Goal: Task Accomplishment & Management: Complete application form

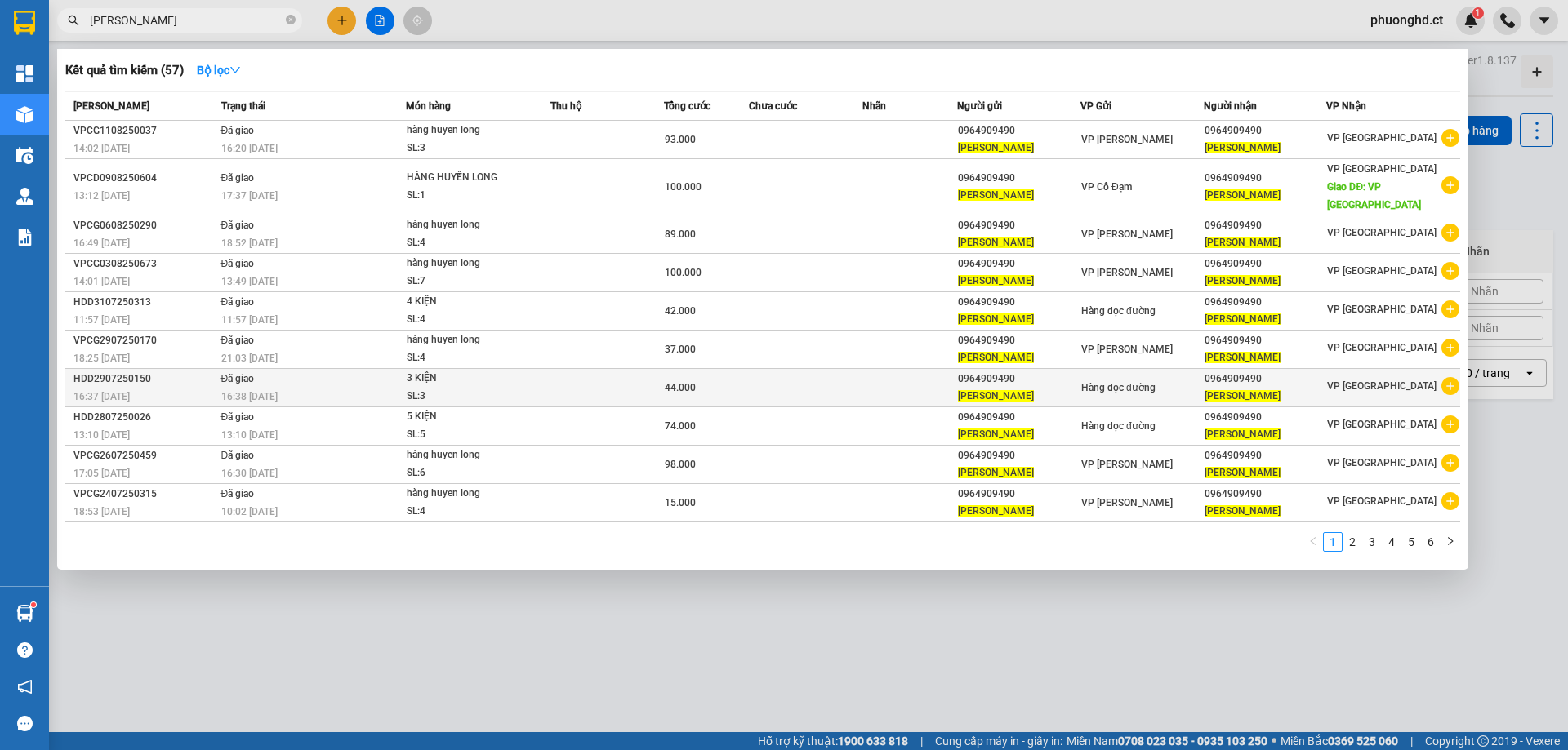
type input "[PERSON_NAME]"
click at [1452, 377] on icon "plus-circle" at bounding box center [1450, 386] width 18 height 18
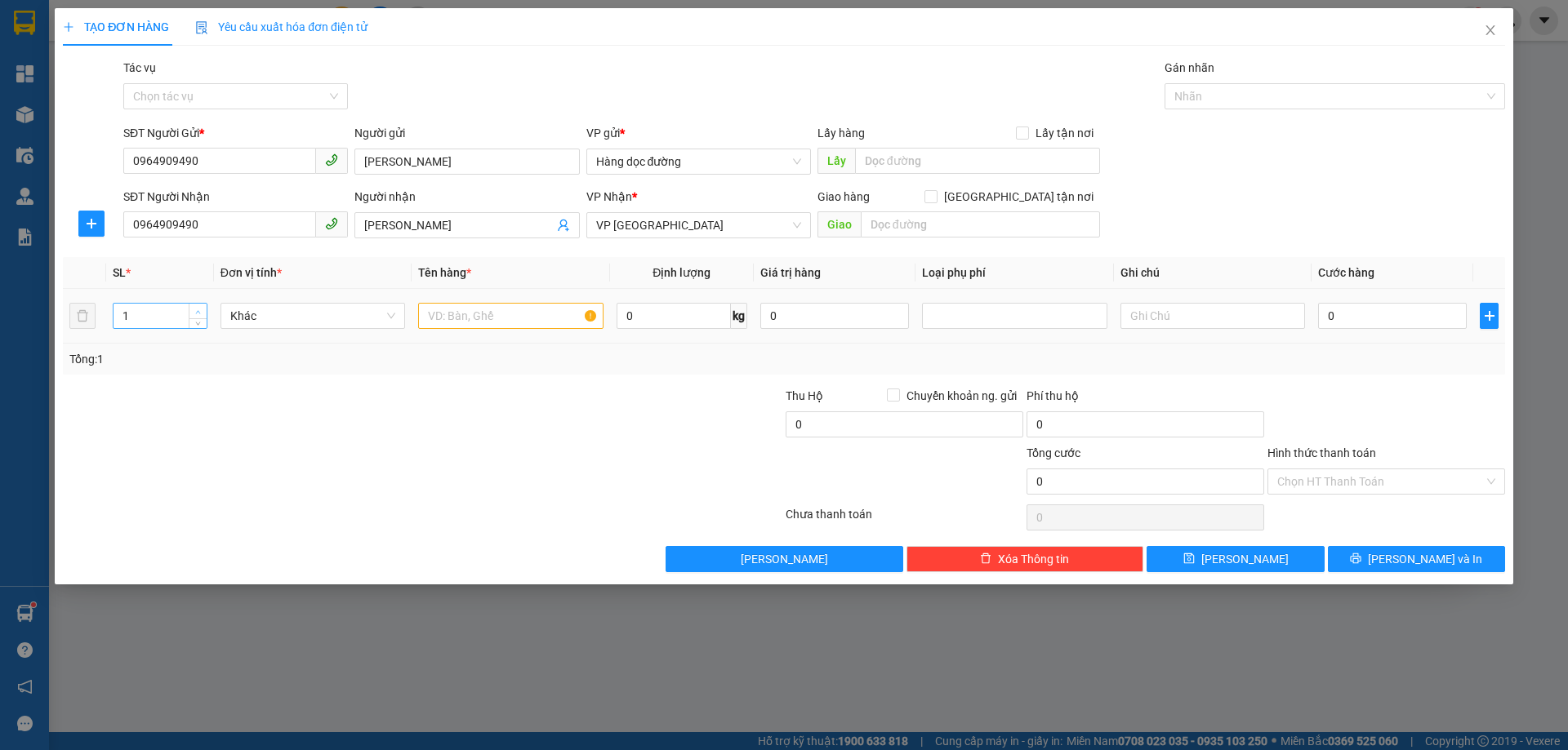
type input "2"
click at [202, 307] on span "up" at bounding box center [198, 312] width 10 height 10
click at [469, 317] on input "text" at bounding box center [510, 315] width 185 height 26
type input "2 KIỆN"
click at [1330, 311] on input "0" at bounding box center [1392, 315] width 149 height 26
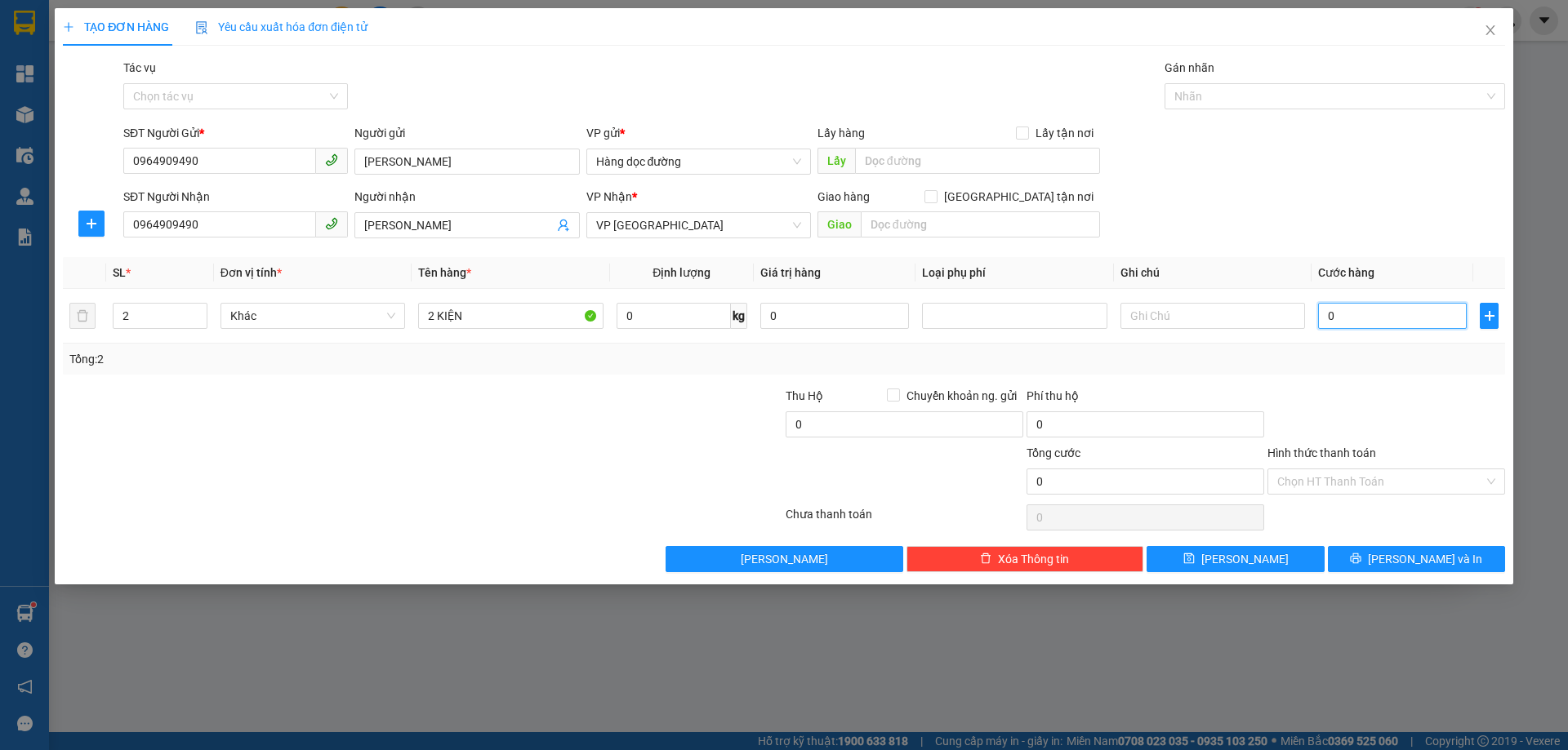
type input "30"
type input "30.000"
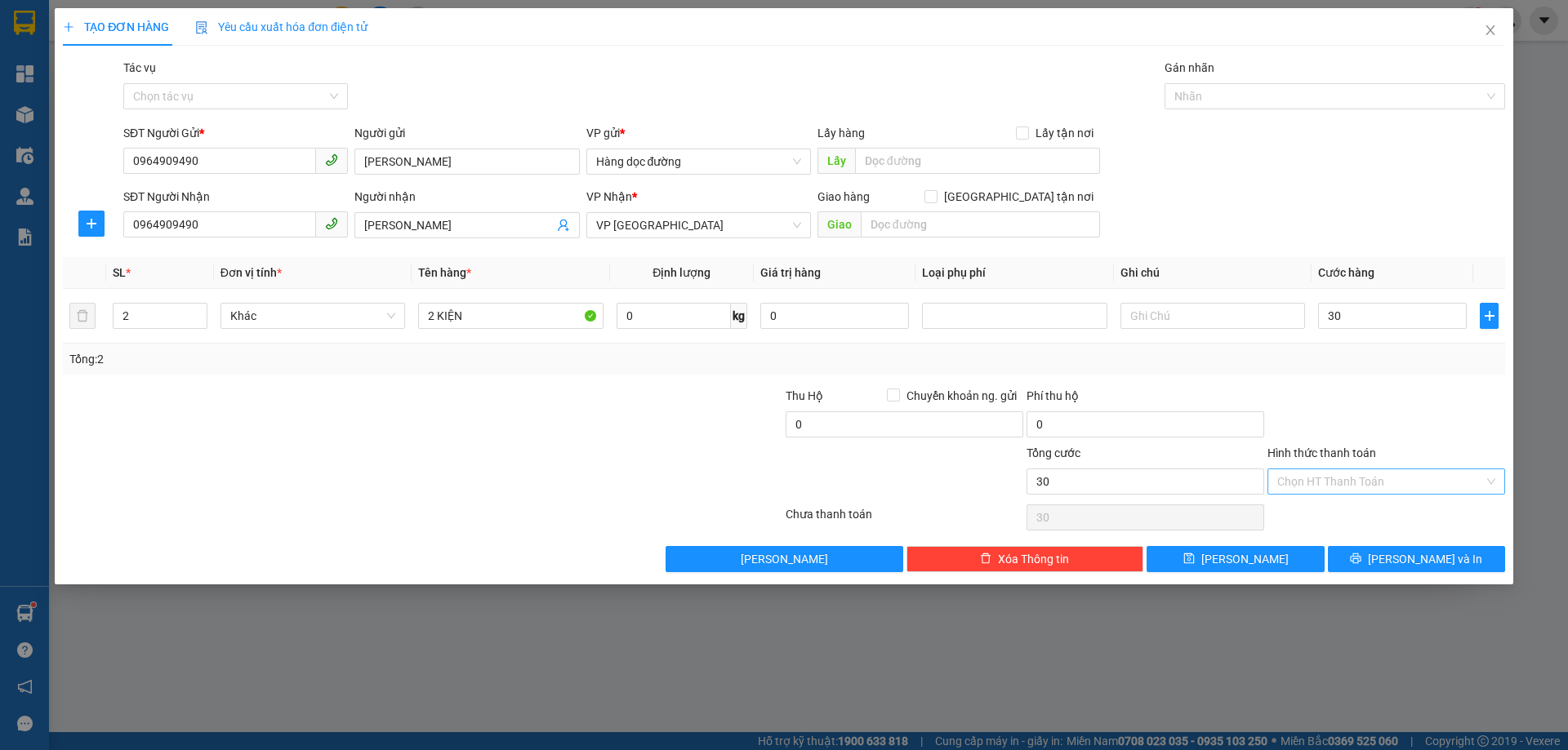
type input "30.000"
click at [1367, 481] on input "Hình thức thanh toán" at bounding box center [1380, 481] width 206 height 25
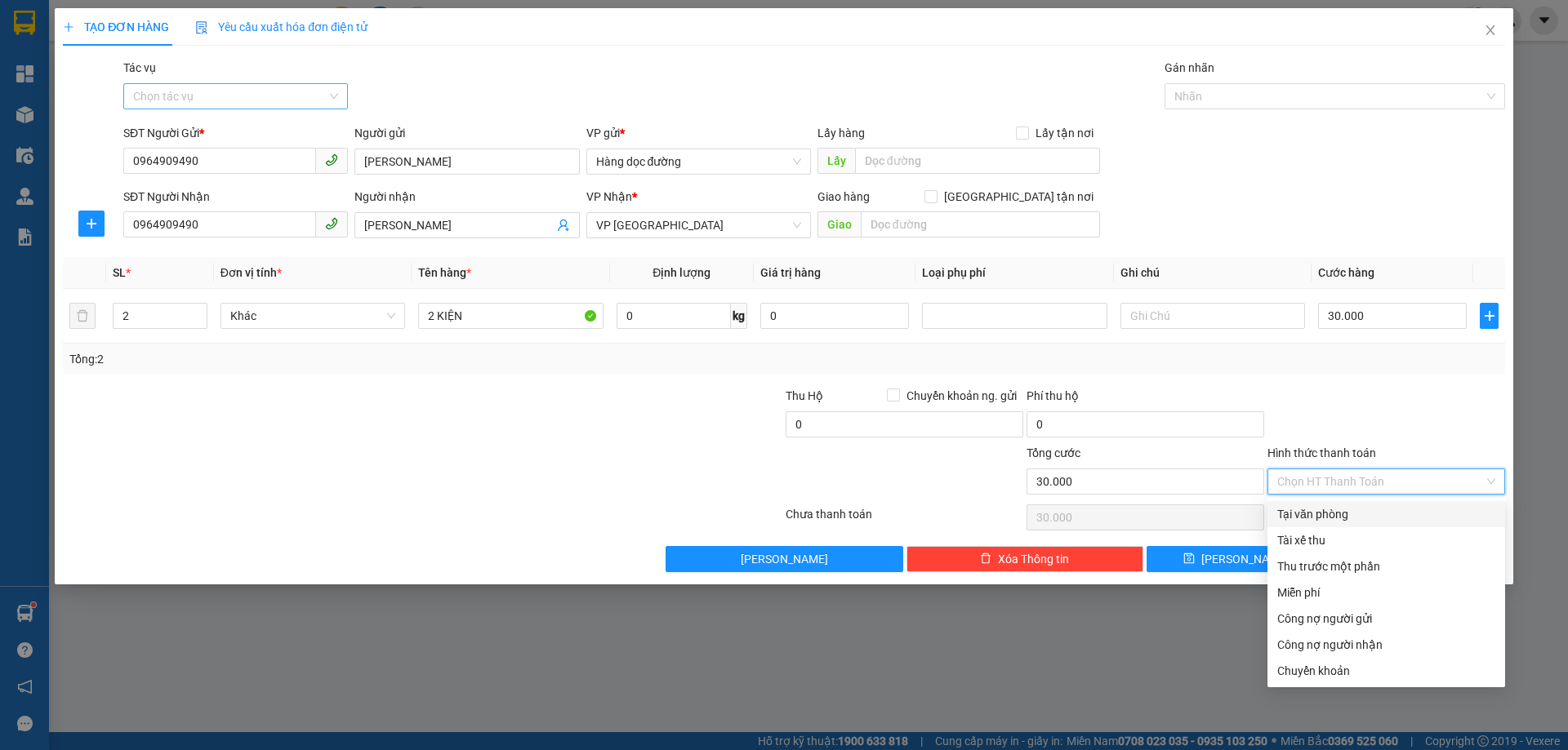
click at [228, 94] on input "Tác vụ" at bounding box center [229, 96] width 194 height 25
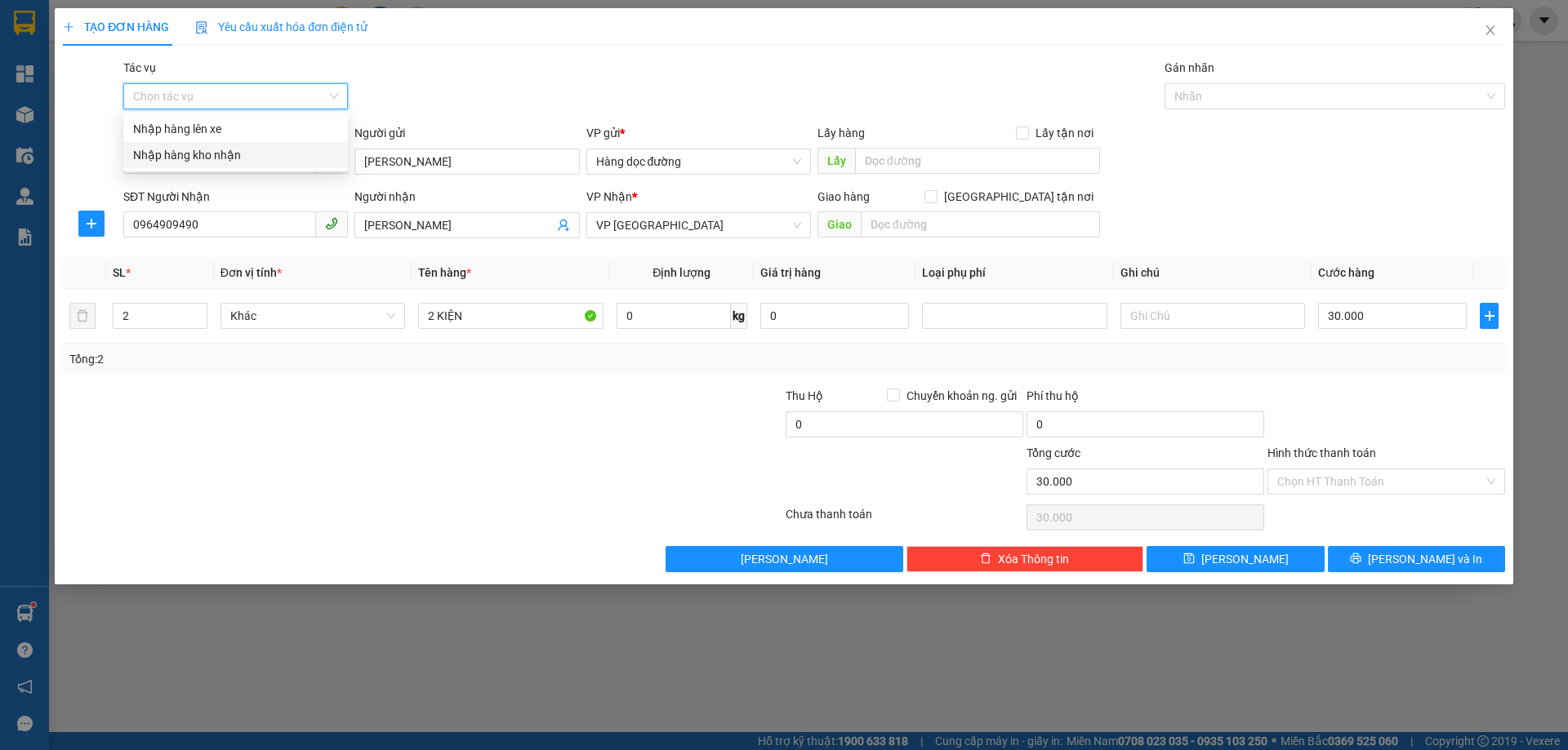
click at [215, 154] on div "Nhập hàng kho nhận" at bounding box center [235, 155] width 204 height 18
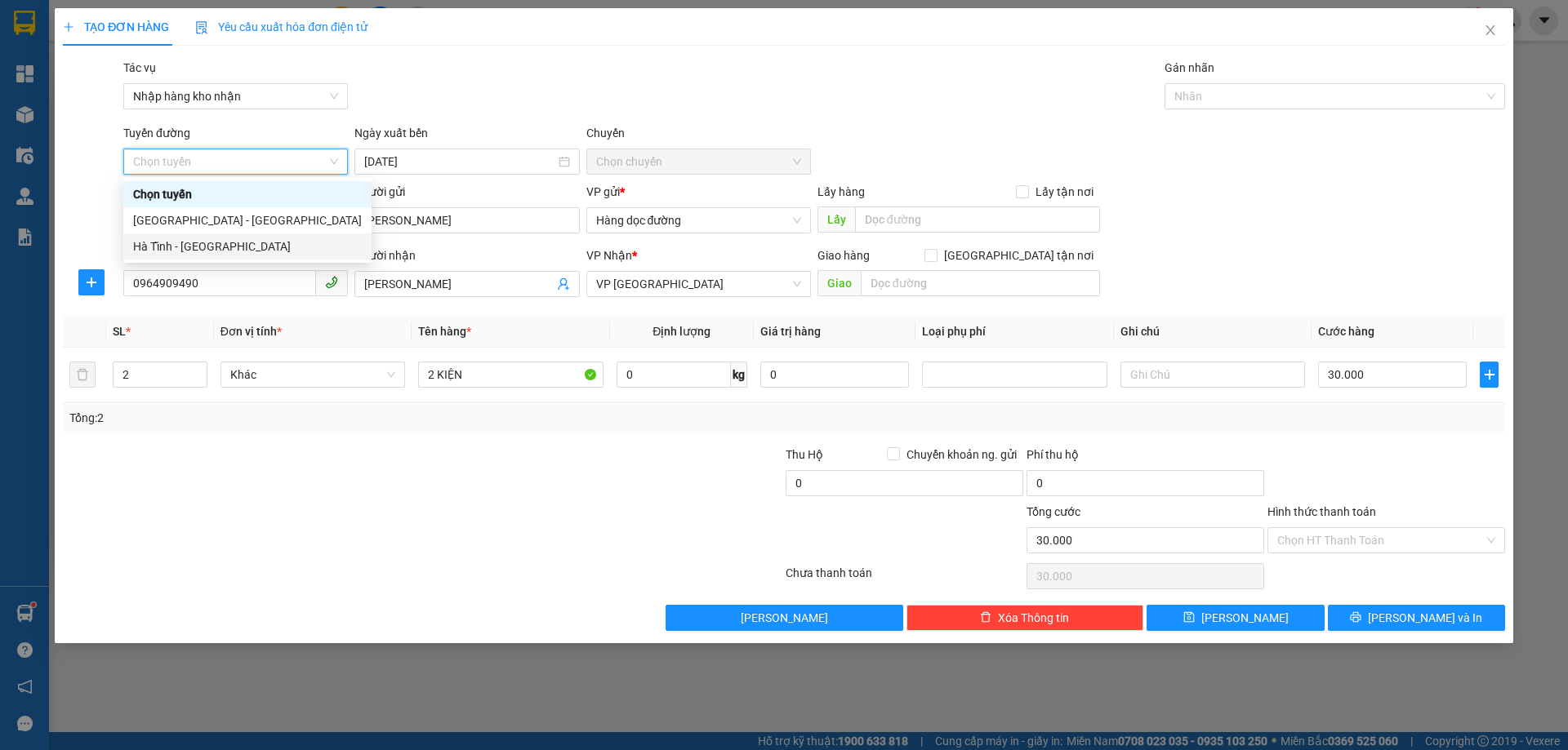
drag, startPoint x: 246, startPoint y: 229, endPoint x: 246, endPoint y: 255, distance: 26.0
click at [246, 255] on div "Chọn tuyến [GEOGRAPHIC_DATA] - [GEOGRAPHIC_DATA] [GEOGRAPHIC_DATA] - [GEOGRAPHI…" at bounding box center [247, 220] width 248 height 78
click at [245, 254] on div "Hà Tĩnh - [GEOGRAPHIC_DATA]" at bounding box center [247, 246] width 228 height 18
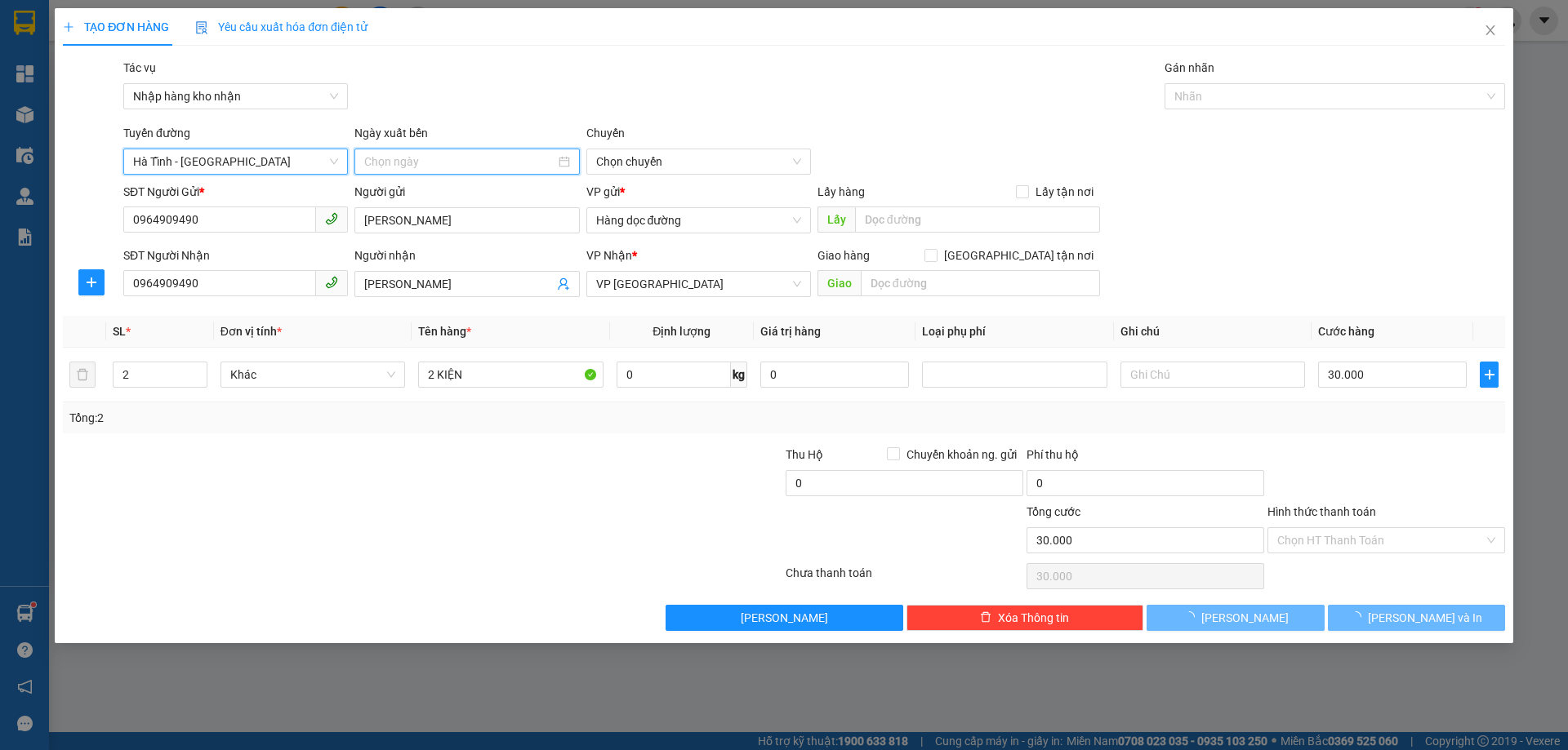
click at [504, 153] on input at bounding box center [459, 162] width 191 height 18
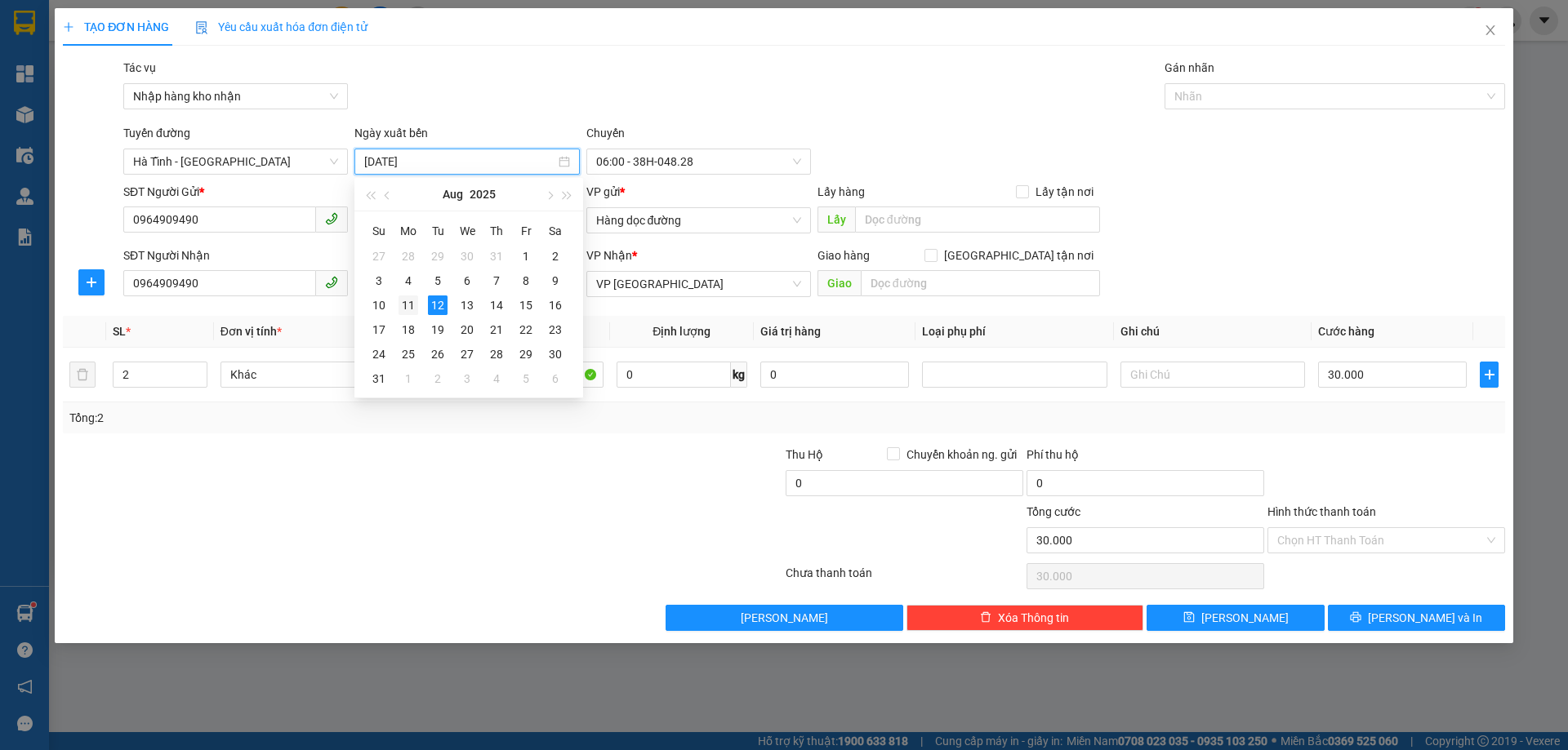
click at [408, 309] on div "11" at bounding box center [408, 306] width 20 height 20
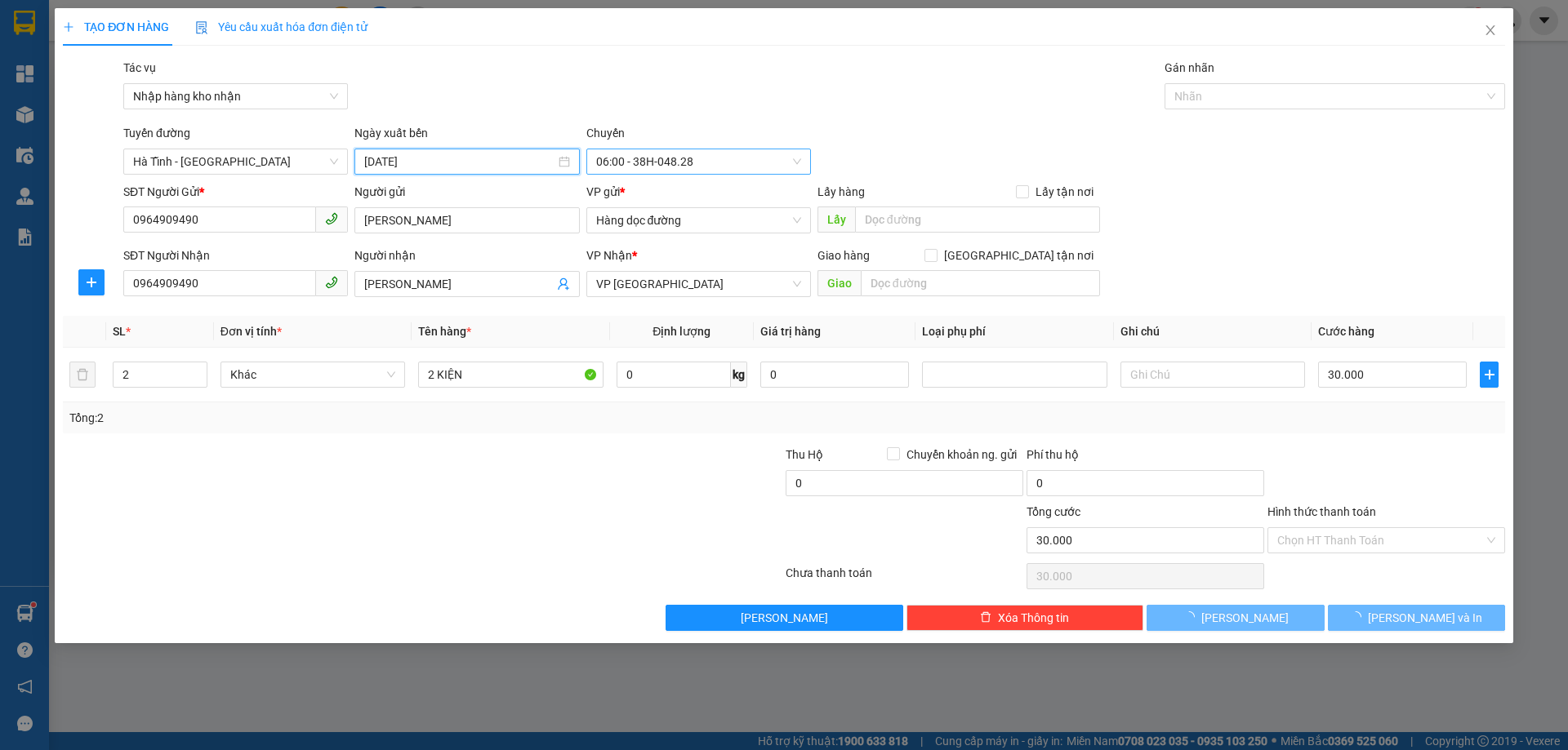
type input "[DATE]"
click at [753, 159] on span "06:00 - 38H-048.28" at bounding box center [699, 162] width 204 height 25
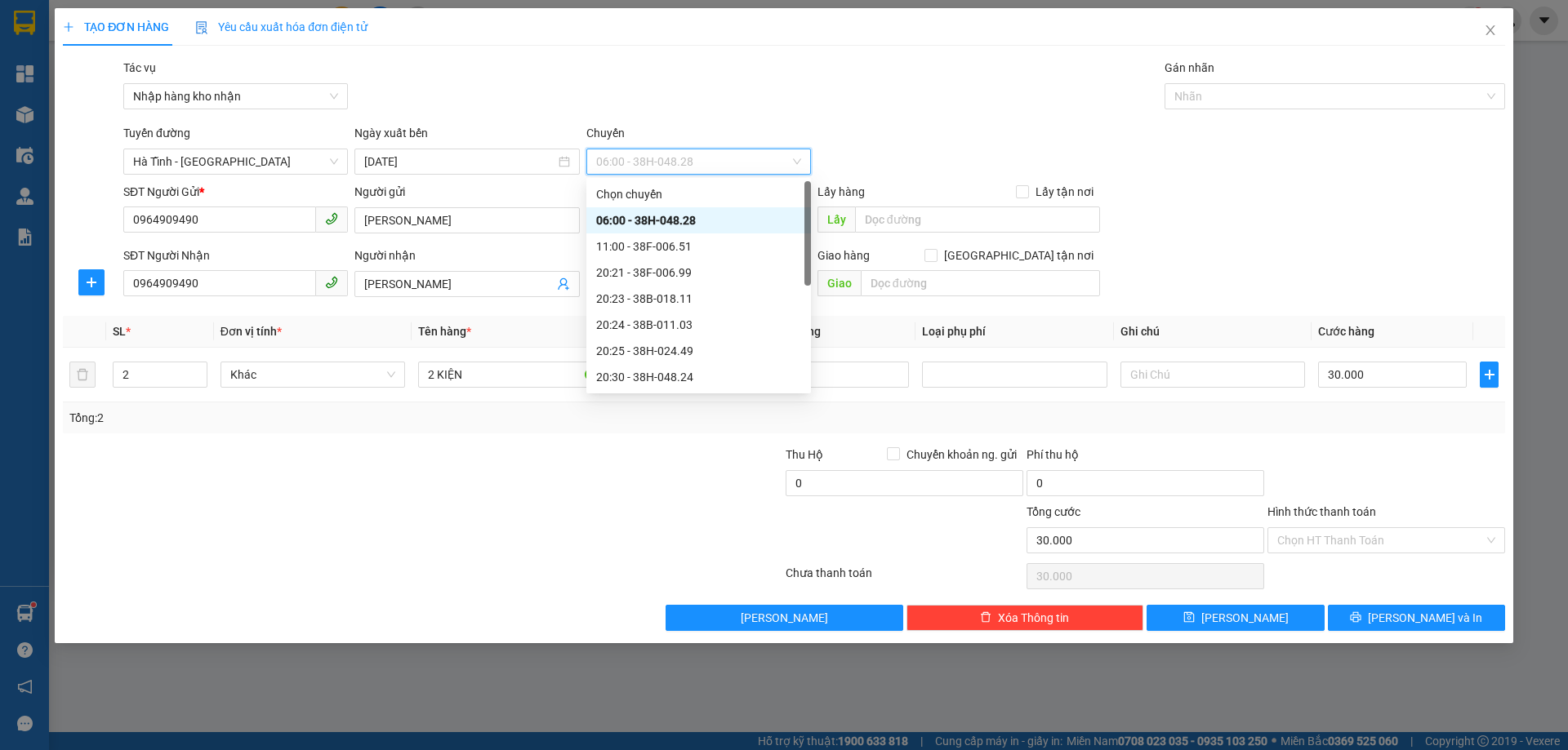
scroll to position [104, 0]
click at [734, 242] on div "20:25 - 38H-024.49" at bounding box center [699, 246] width 204 height 18
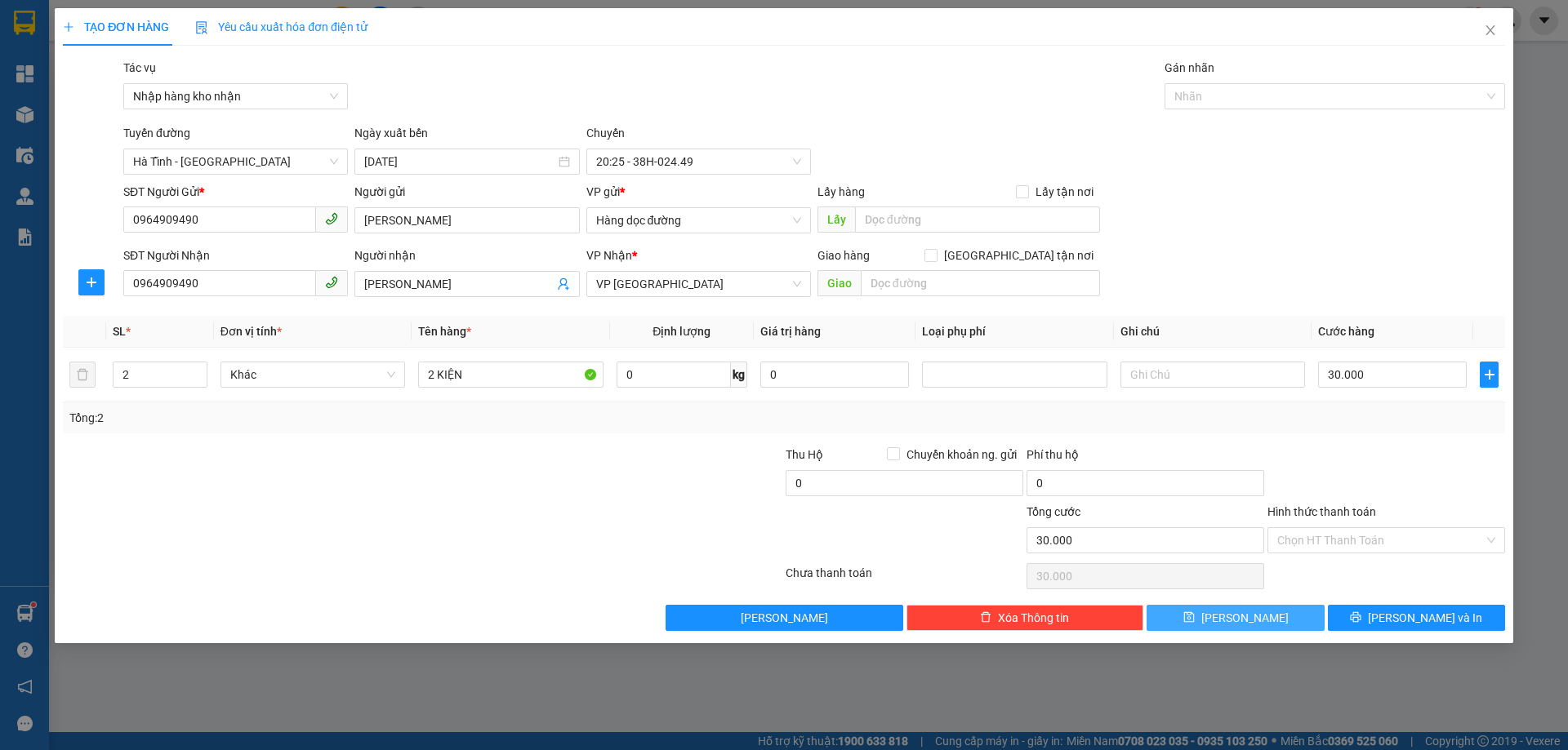
click at [1261, 610] on button "[PERSON_NAME]" at bounding box center [1235, 618] width 178 height 26
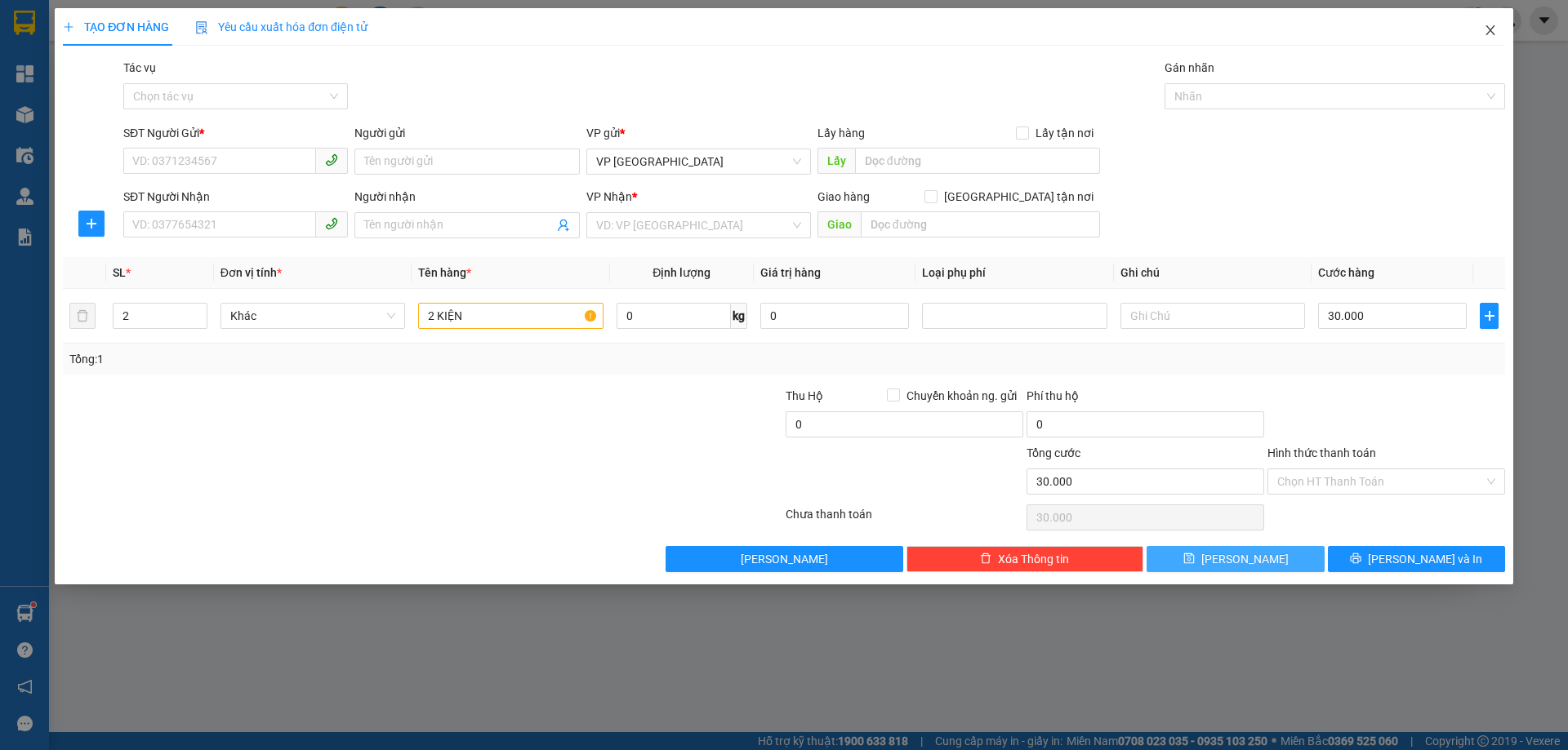
type input "1"
type input "0"
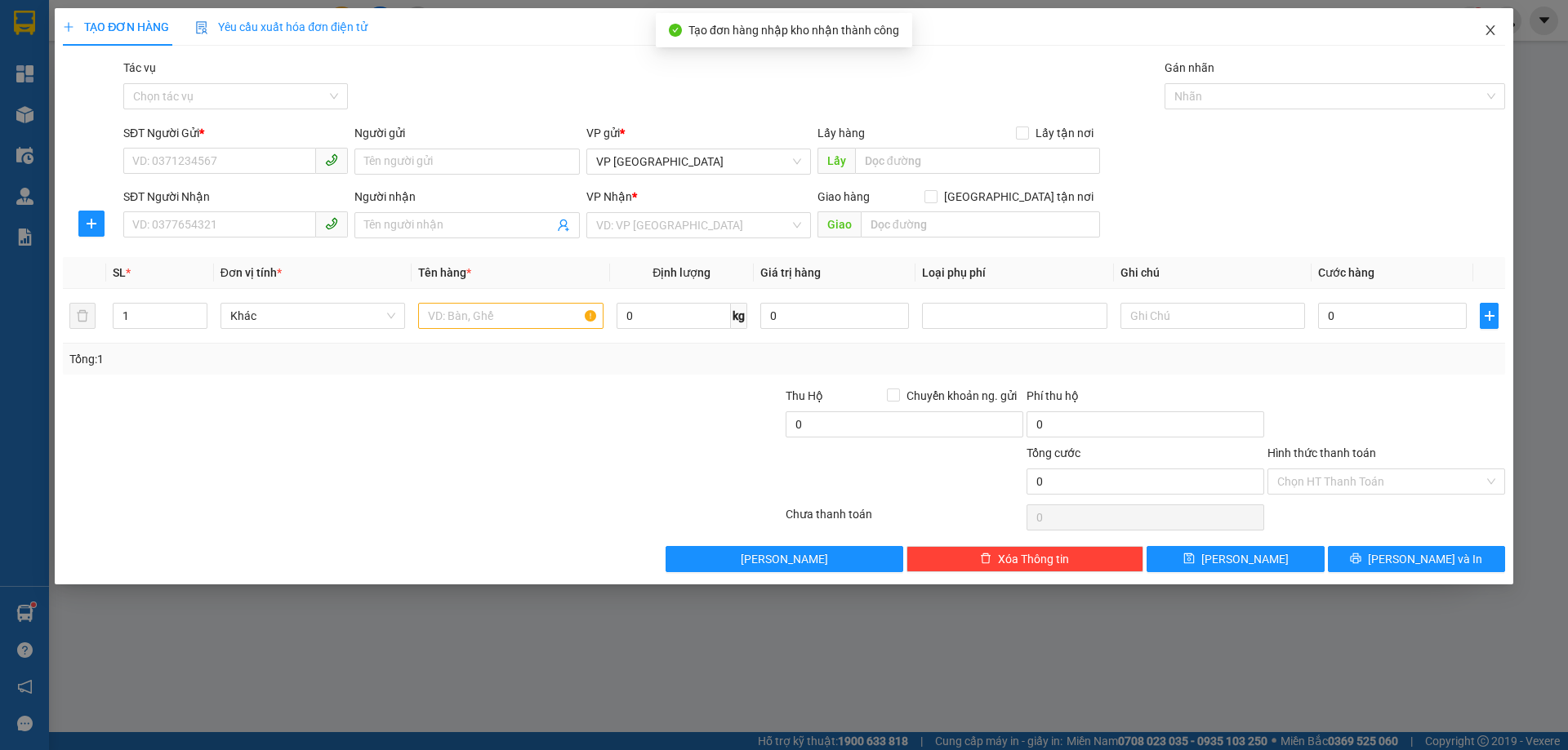
click at [1481, 25] on span "Close" at bounding box center [1490, 31] width 46 height 46
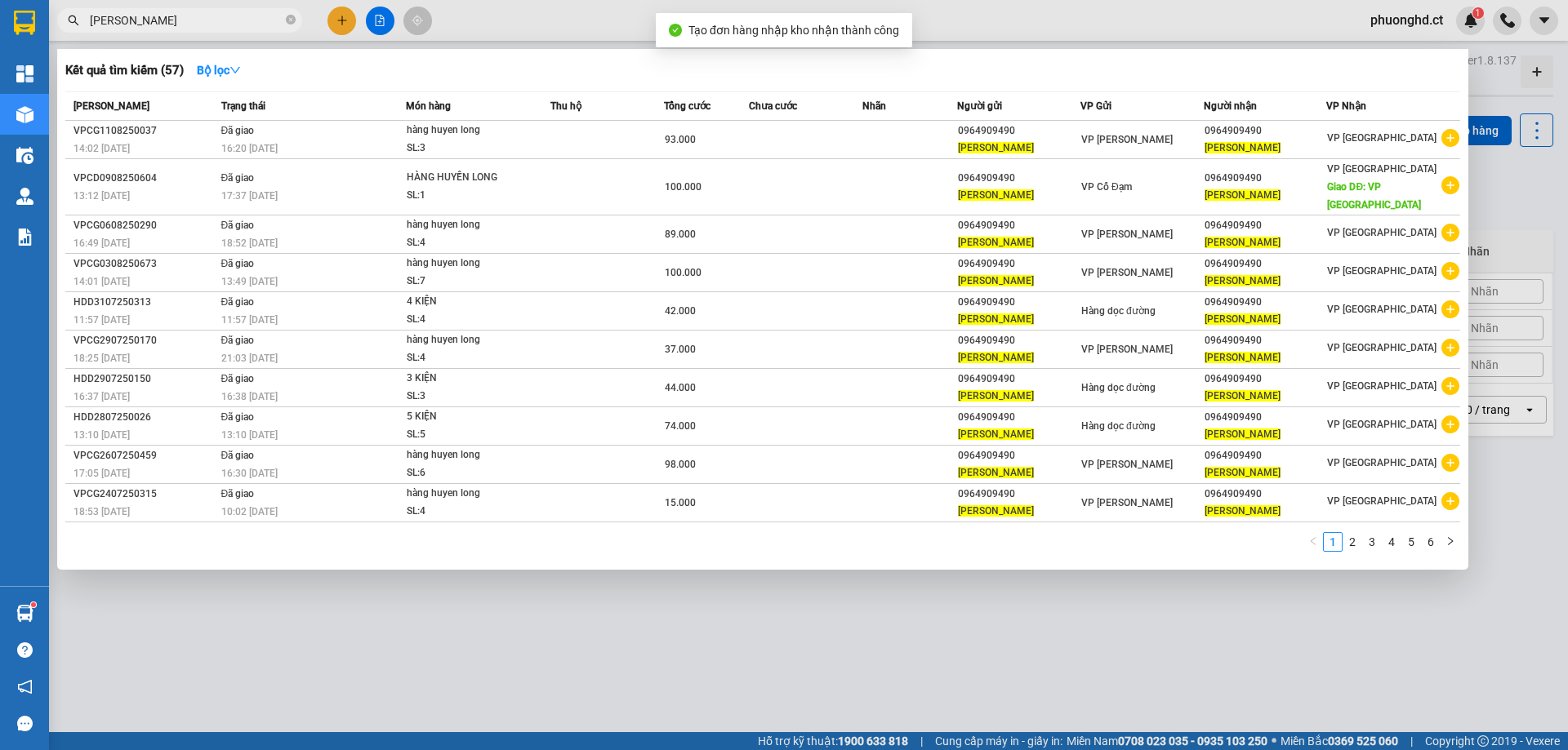
click at [1518, 220] on div at bounding box center [784, 375] width 1568 height 750
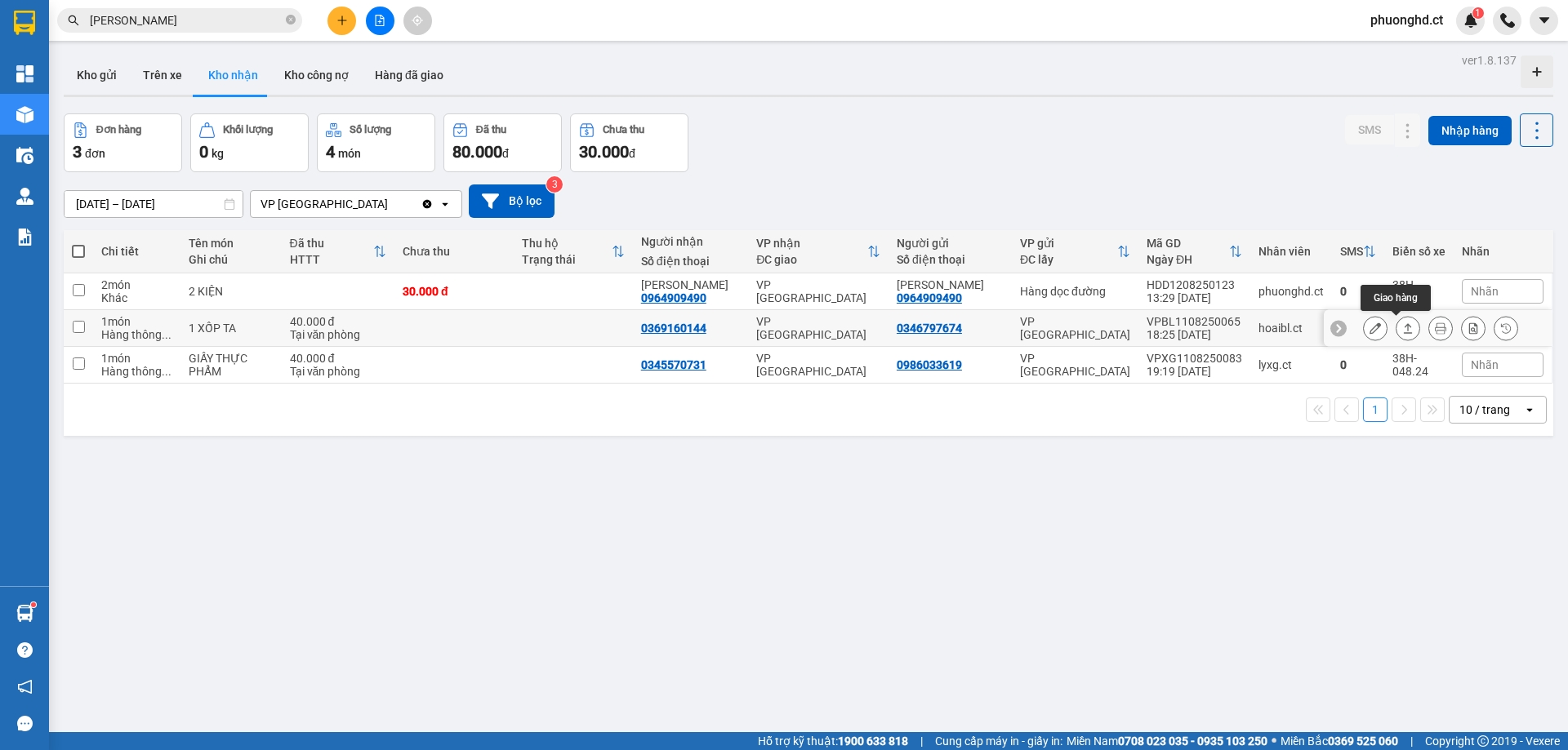
click at [1396, 319] on button at bounding box center [1407, 328] width 23 height 29
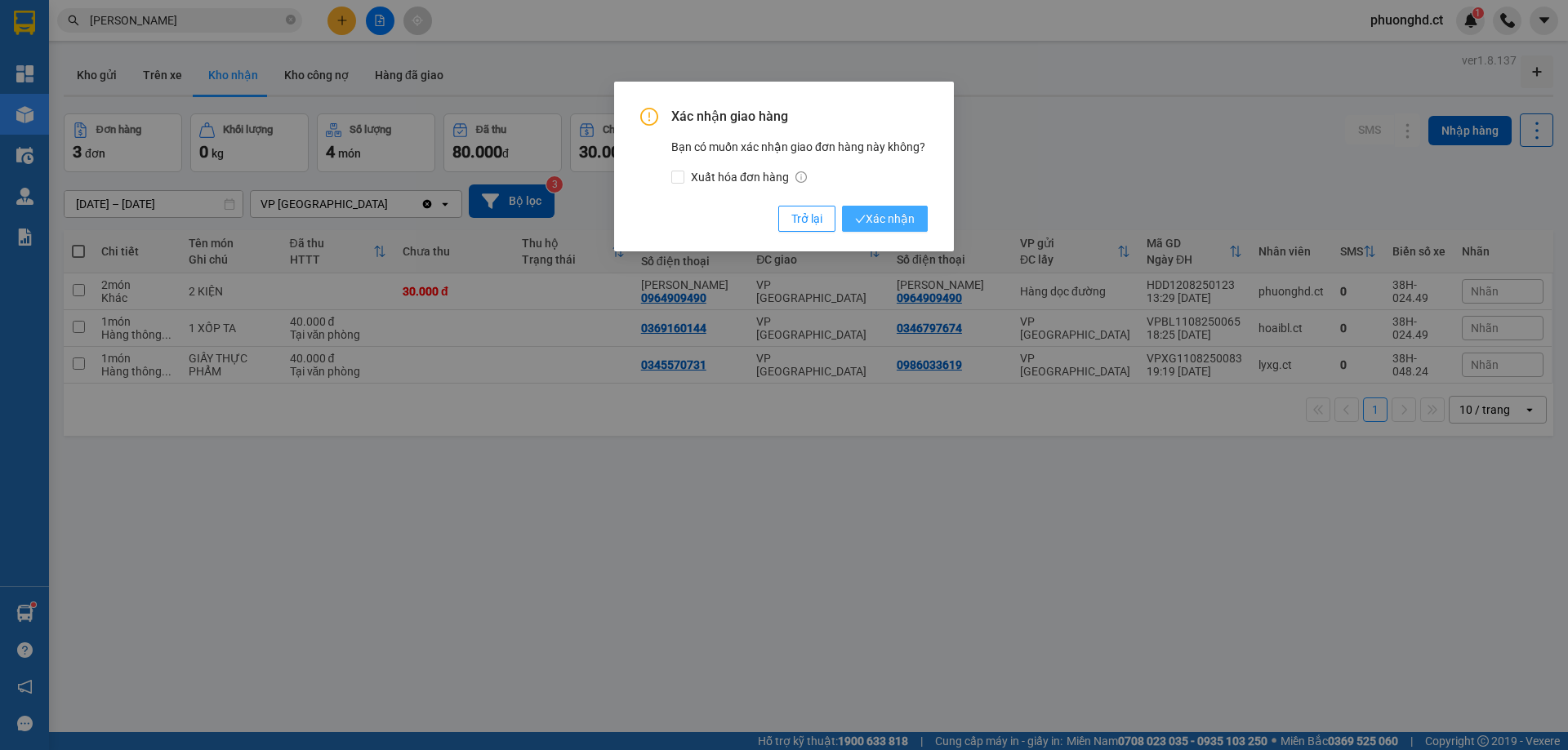
click at [895, 208] on button "Xác nhận" at bounding box center [884, 218] width 85 height 26
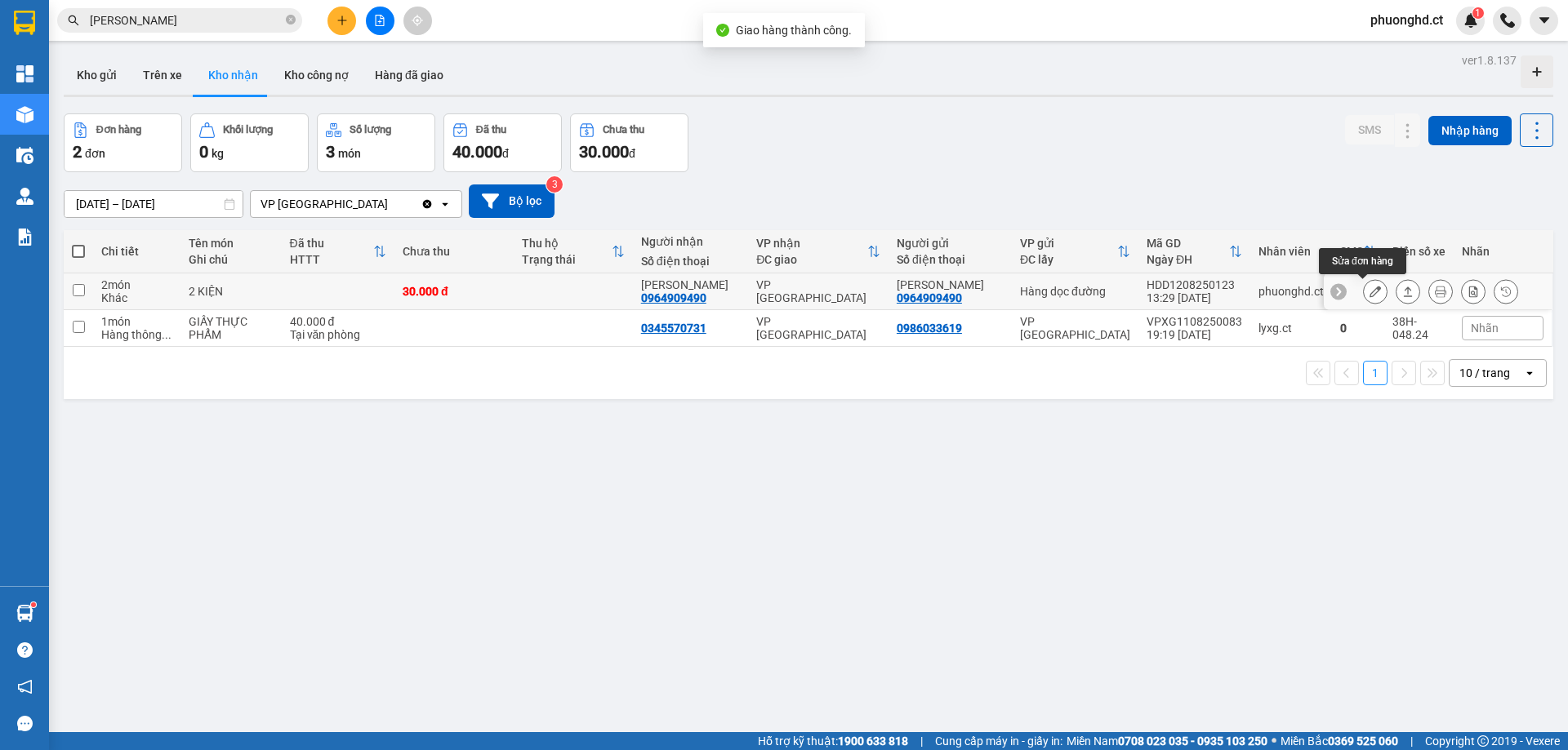
click at [1370, 293] on icon at bounding box center [1375, 292] width 12 height 12
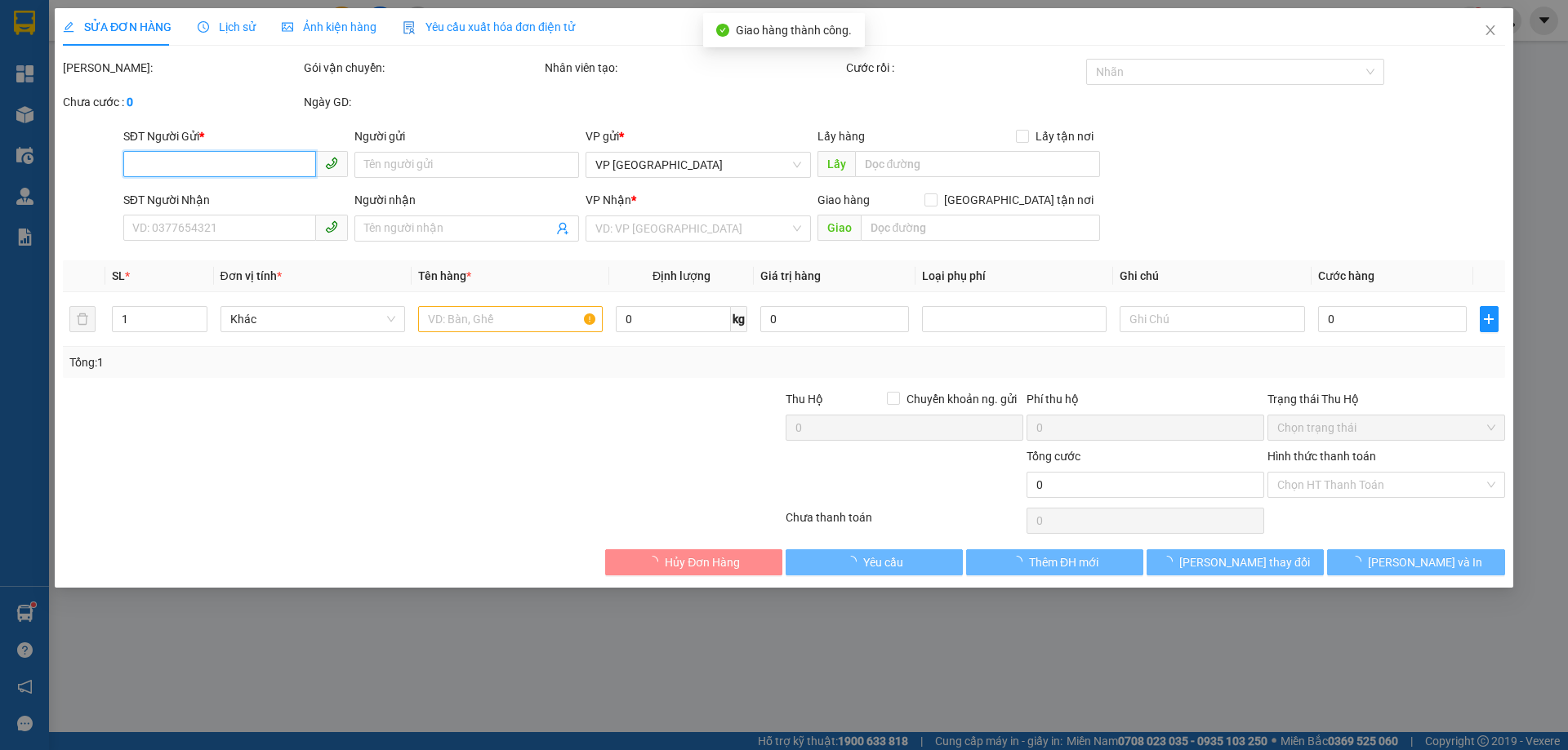
type input "0964909490"
type input "[PERSON_NAME]"
type input "0964909490"
type input "[PERSON_NAME]"
type input "30.000"
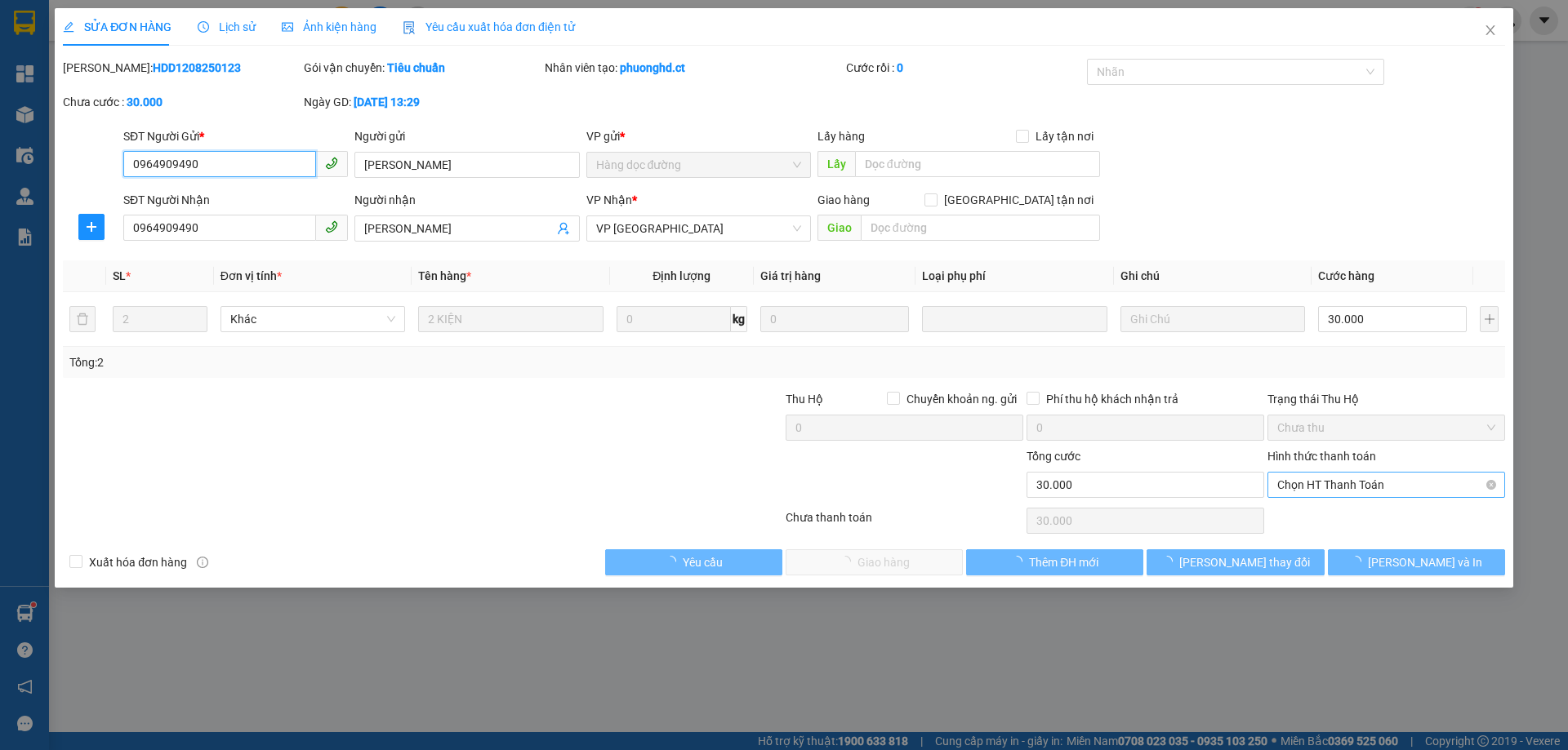
click at [1325, 478] on span "Chọn HT Thanh Toán" at bounding box center [1386, 484] width 218 height 25
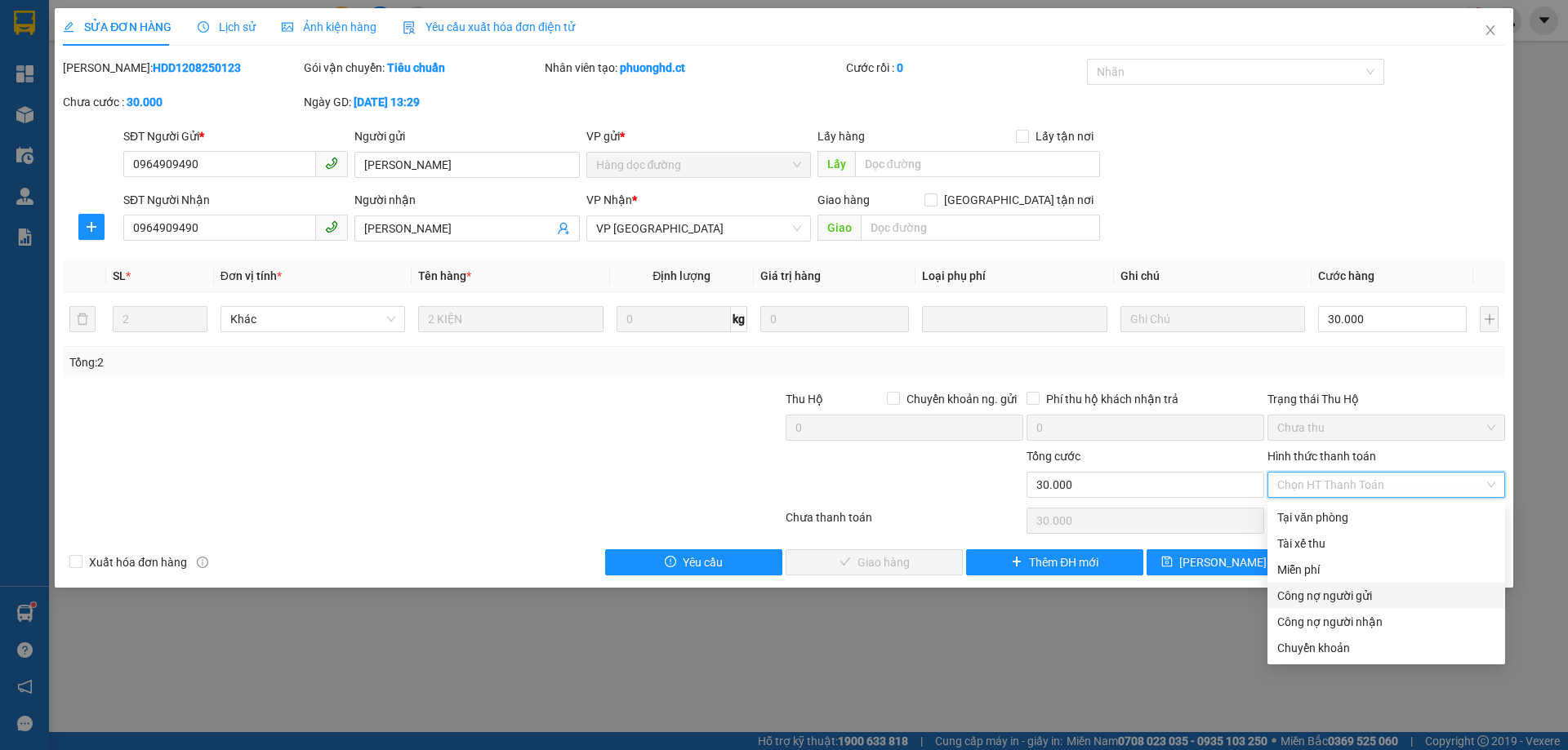
click at [1347, 597] on div "Công nợ người gửi" at bounding box center [1386, 596] width 218 height 18
type input "0"
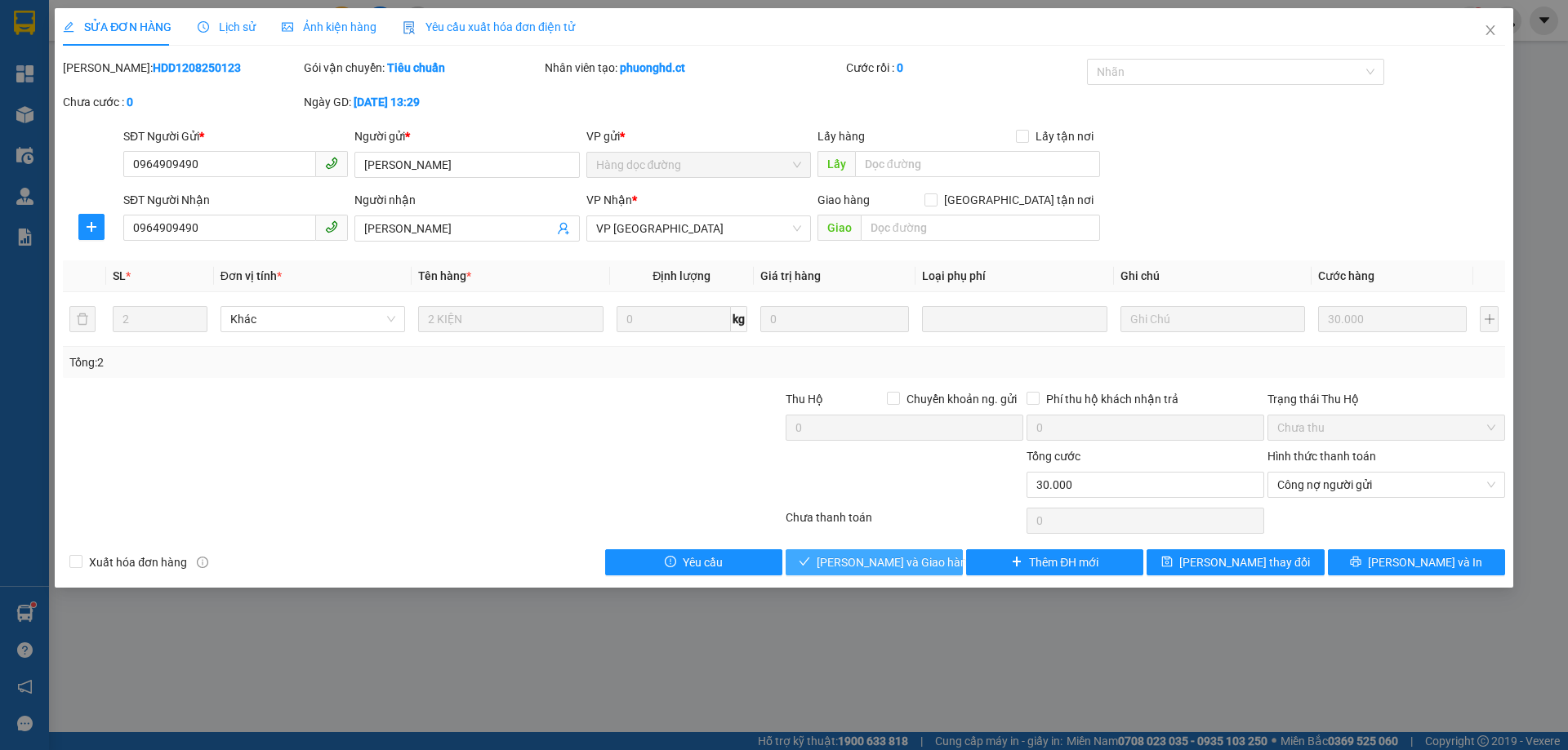
click at [863, 554] on span "[PERSON_NAME] và Giao hàng" at bounding box center [895, 562] width 157 height 18
